Goal: Transaction & Acquisition: Subscribe to service/newsletter

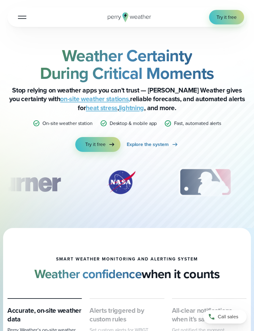
click at [98, 149] on link "Try it free" at bounding box center [97, 144] width 45 height 15
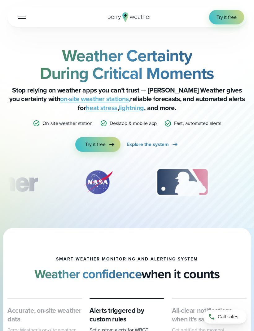
click at [27, 20] on button "Open Menu" at bounding box center [22, 17] width 15 height 15
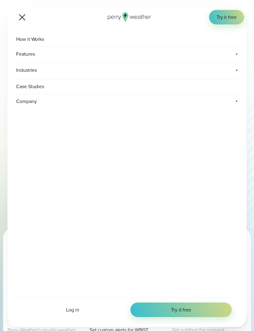
click at [24, 18] on button "Open Menu" at bounding box center [22, 17] width 15 height 15
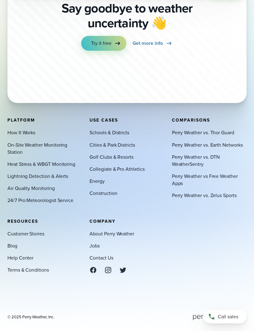
scroll to position [2127, 0]
click at [193, 321] on icon at bounding box center [194, 317] width 3 height 5
click at [193, 324] on icon at bounding box center [220, 317] width 54 height 12
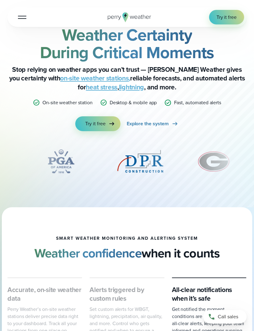
scroll to position [0, 0]
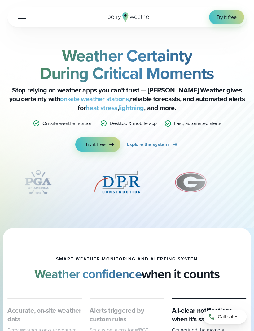
click at [21, 20] on button "Open Menu" at bounding box center [22, 17] width 15 height 15
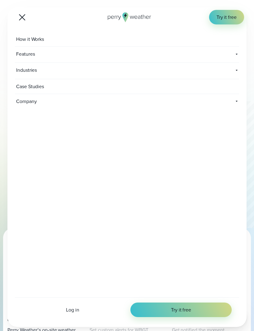
click at [23, 19] on button "Open Menu" at bounding box center [22, 17] width 15 height 15
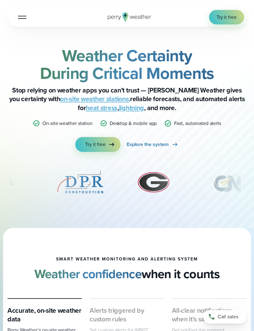
click at [124, 124] on p "Desktop & mobile app" at bounding box center [133, 123] width 47 height 7
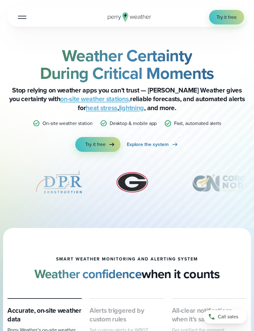
click at [24, 20] on button "Open Menu" at bounding box center [22, 17] width 15 height 15
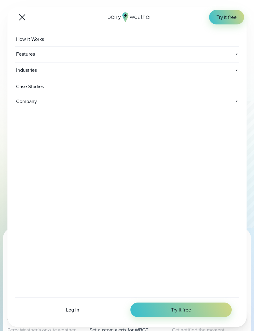
click at [71, 308] on span "Log in" at bounding box center [72, 309] width 13 height 7
